Goal: Transaction & Acquisition: Book appointment/travel/reservation

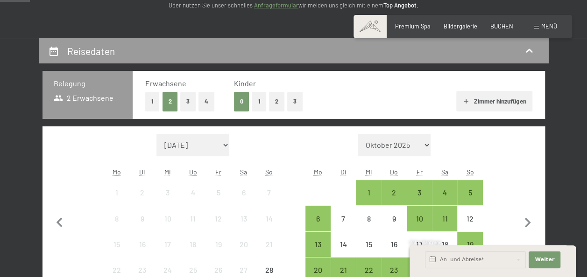
scroll to position [187, 0]
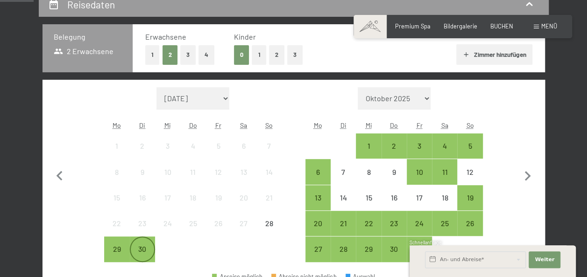
click at [140, 244] on div "30" at bounding box center [142, 249] width 23 height 23
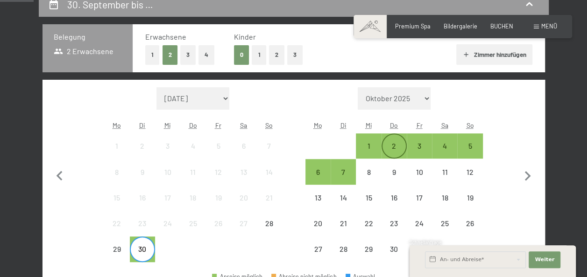
click at [389, 141] on div "2" at bounding box center [393, 145] width 23 height 23
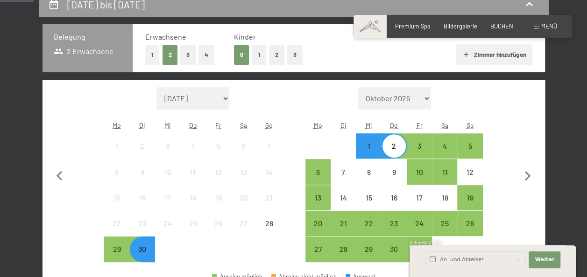
click at [543, 260] on span "Weiter" at bounding box center [544, 259] width 20 height 7
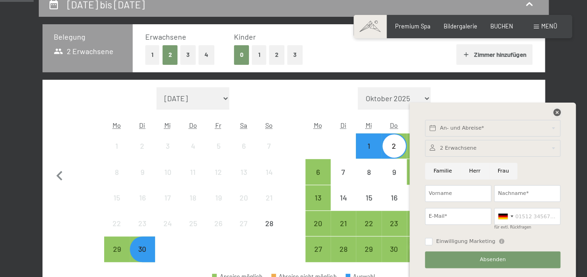
click at [554, 110] on icon at bounding box center [556, 112] width 7 height 7
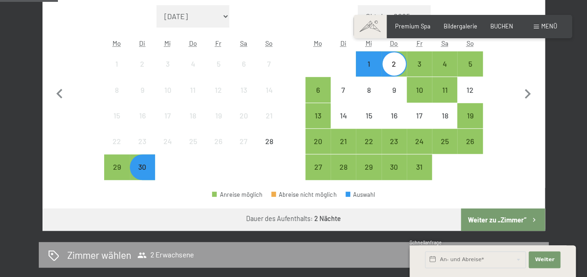
scroll to position [327, 0]
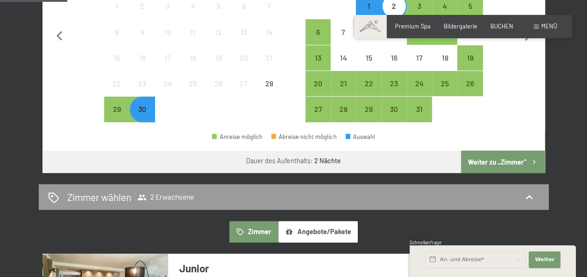
click at [508, 161] on button "Weiter zu „Zimmer“" at bounding box center [503, 162] width 84 height 22
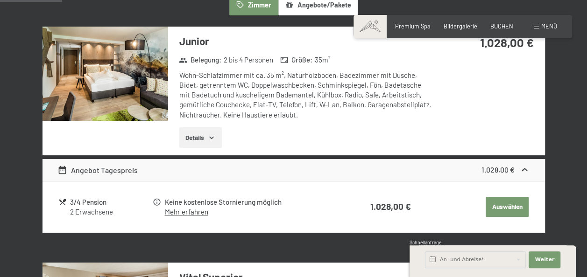
scroll to position [272, 0]
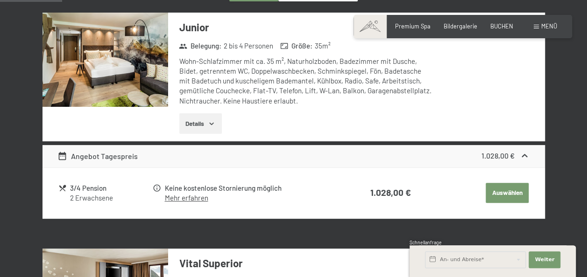
click at [521, 193] on button "Auswählen" at bounding box center [506, 193] width 43 height 21
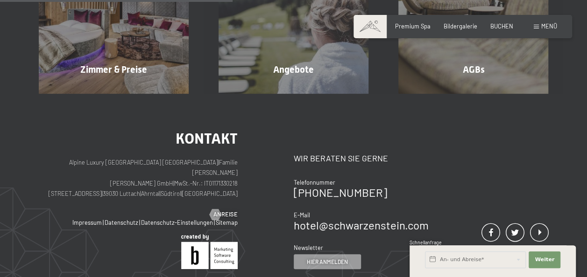
scroll to position [178, 0]
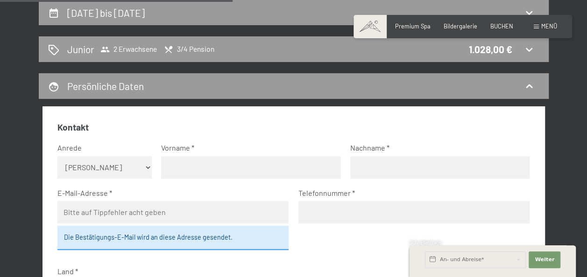
click at [121, 165] on select "Keine Angabe Frau [PERSON_NAME]" at bounding box center [104, 167] width 94 height 22
select select "f"
click at [57, 156] on select "Keine Angabe Frau [PERSON_NAME]" at bounding box center [104, 167] width 94 height 22
click at [185, 170] on input "text" at bounding box center [250, 167] width 179 height 22
type input "[PERSON_NAME]"
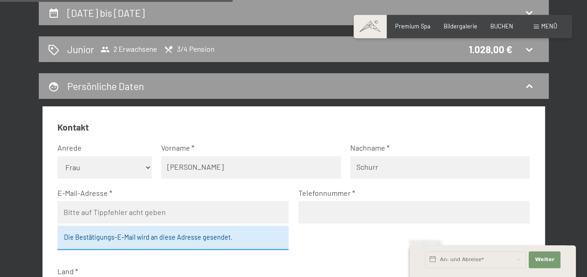
type input "Schurr"
type input "[PERSON_NAME][EMAIL_ADDRESS][DOMAIN_NAME]"
type input "004915121093777"
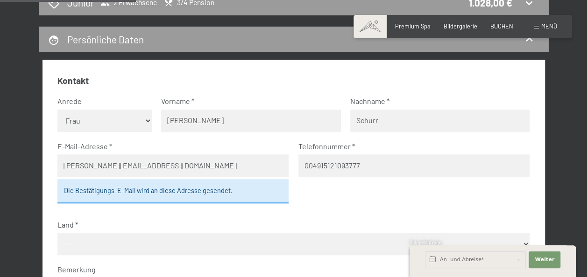
scroll to position [272, 0]
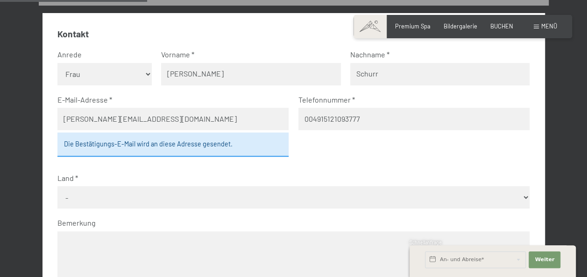
click at [197, 201] on select "- [GEOGRAPHIC_DATA] [GEOGRAPHIC_DATA] [GEOGRAPHIC_DATA] [GEOGRAPHIC_DATA] [GEOG…" at bounding box center [293, 197] width 472 height 22
select select "DEU"
click at [57, 186] on select "- [GEOGRAPHIC_DATA] [GEOGRAPHIC_DATA] [GEOGRAPHIC_DATA] [GEOGRAPHIC_DATA] [GEOG…" at bounding box center [293, 197] width 472 height 22
click at [8, 200] on div "[DATE] bis [DATE] Junior 2 Erwachsene 3/4 Pension 1.028,00 € Persönliche Daten …" at bounding box center [293, 219] width 587 height 624
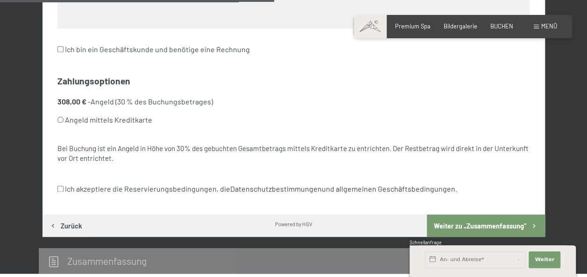
scroll to position [505, 0]
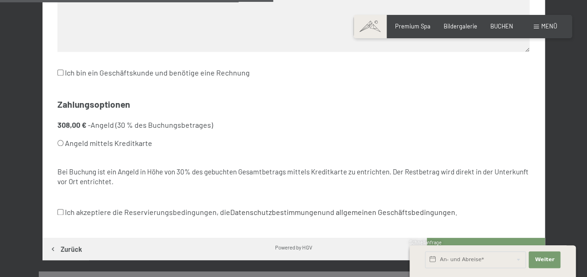
click at [128, 145] on label "Angeld mittels Kreditkarte" at bounding box center [164, 143] width 214 height 18
click at [63, 145] on input "Angeld mittels Kreditkarte" at bounding box center [60, 143] width 6 height 6
radio input "true"
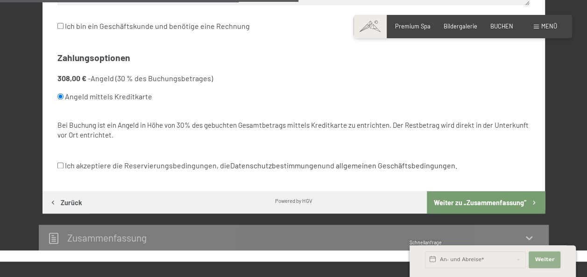
click at [549, 261] on span "Weiter" at bounding box center [544, 259] width 20 height 7
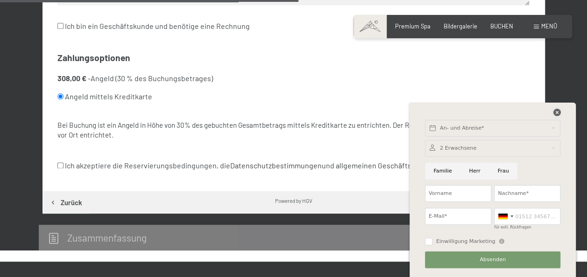
click at [554, 111] on icon at bounding box center [556, 112] width 7 height 7
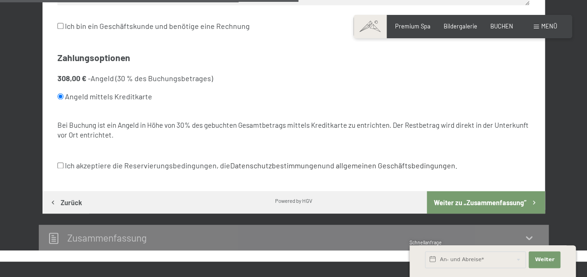
click at [101, 169] on label "Ich akzeptiere die Reservierungsbedingungen, die Datenschutzbestimmungen und al…" at bounding box center [256, 166] width 399 height 18
click at [63, 168] on input "Ich akzeptiere die Reservierungsbedingungen, die Datenschutzbestimmungen und al…" at bounding box center [60, 165] width 6 height 6
checkbox input "true"
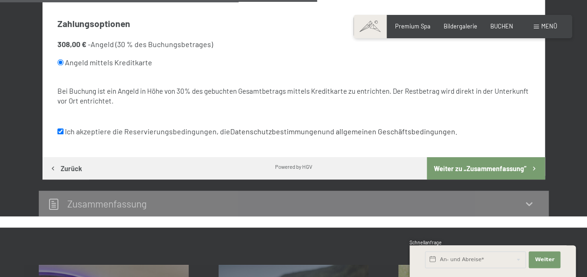
scroll to position [598, 0]
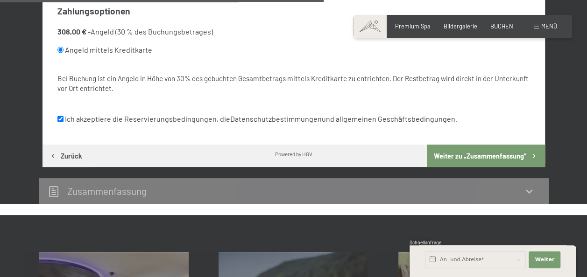
click at [507, 160] on button "Weiter zu „Zusammen­fassung“" at bounding box center [486, 156] width 118 height 22
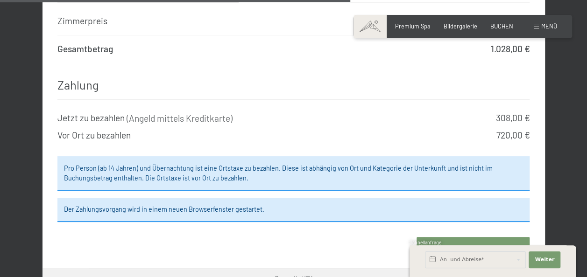
scroll to position [832, 0]
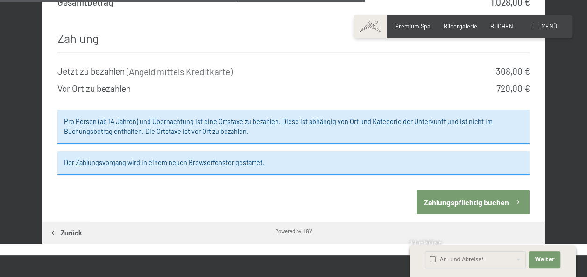
click at [434, 190] on button "Zahlungspflichtig buchen" at bounding box center [472, 202] width 113 height 24
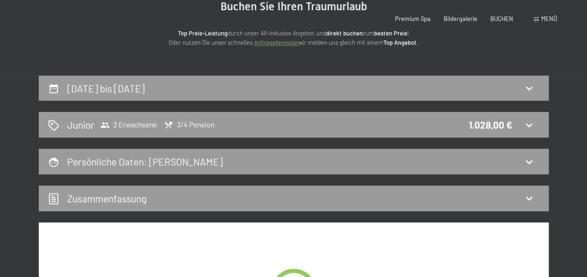
scroll to position [0, 0]
